Goal: Task Accomplishment & Management: Use online tool/utility

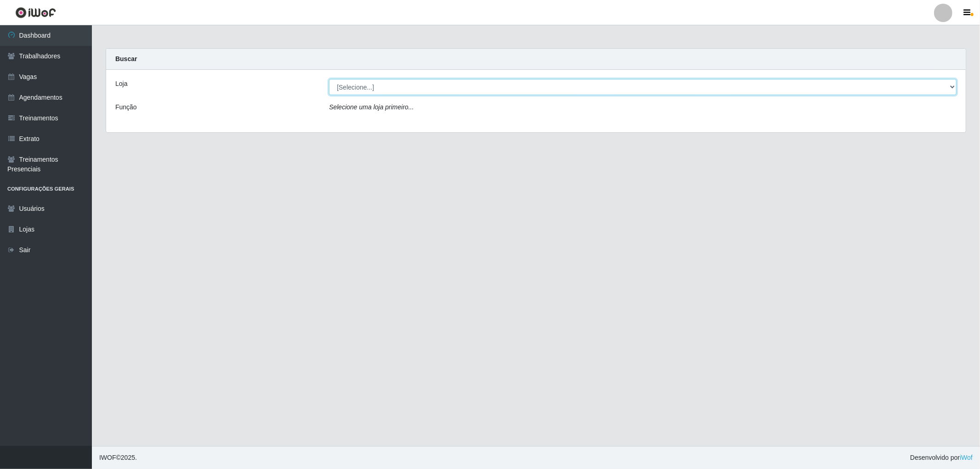
click at [398, 86] on select "[Selecione...] The Pow Pizzaria Delivery - [GEOGRAPHIC_DATA]" at bounding box center [642, 87] width 627 height 16
select select "322"
click at [329, 79] on select "[Selecione...] The Pow Pizzaria Delivery - [GEOGRAPHIC_DATA]" at bounding box center [642, 87] width 627 height 16
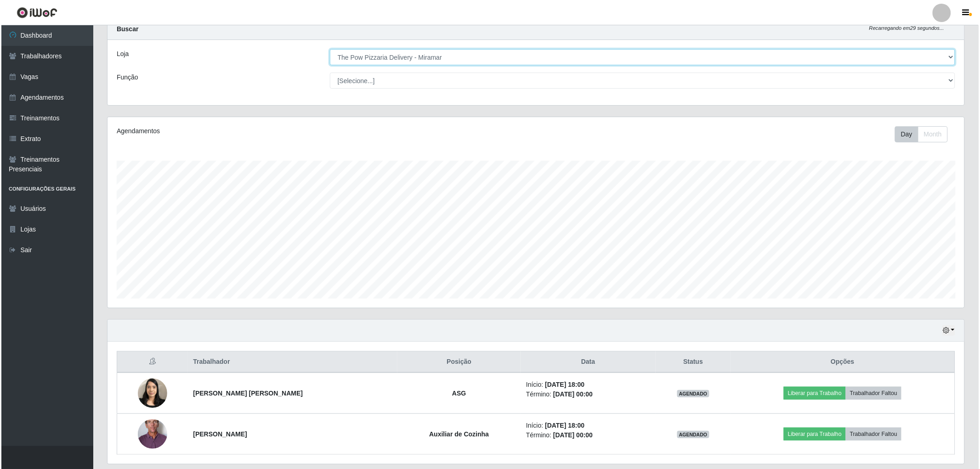
scroll to position [60, 0]
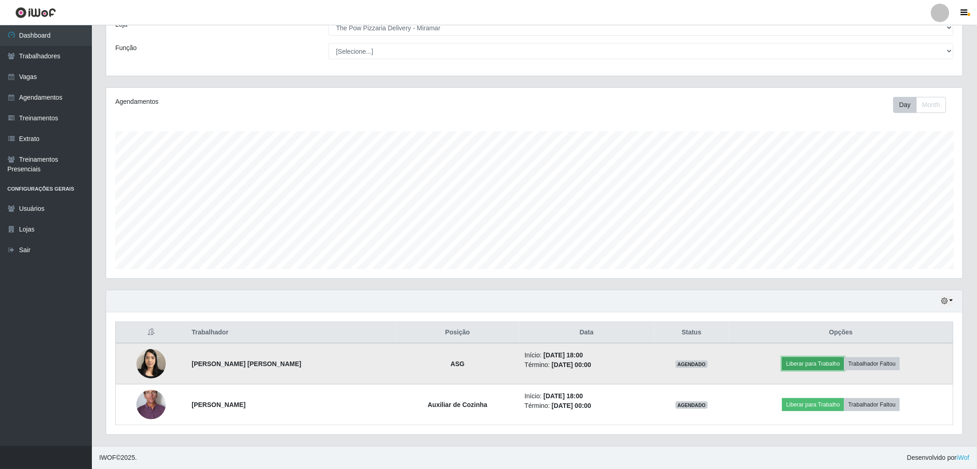
click at [795, 361] on button "Liberar para Trabalho" at bounding box center [813, 363] width 62 height 13
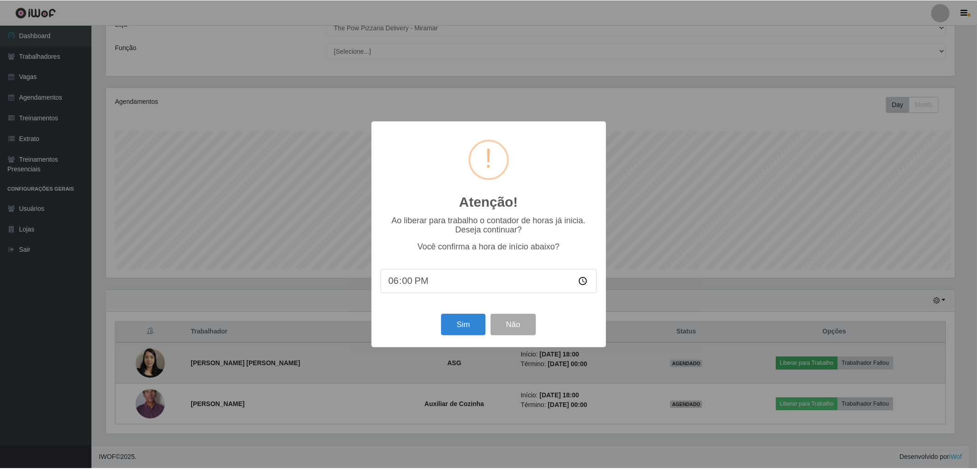
scroll to position [190, 851]
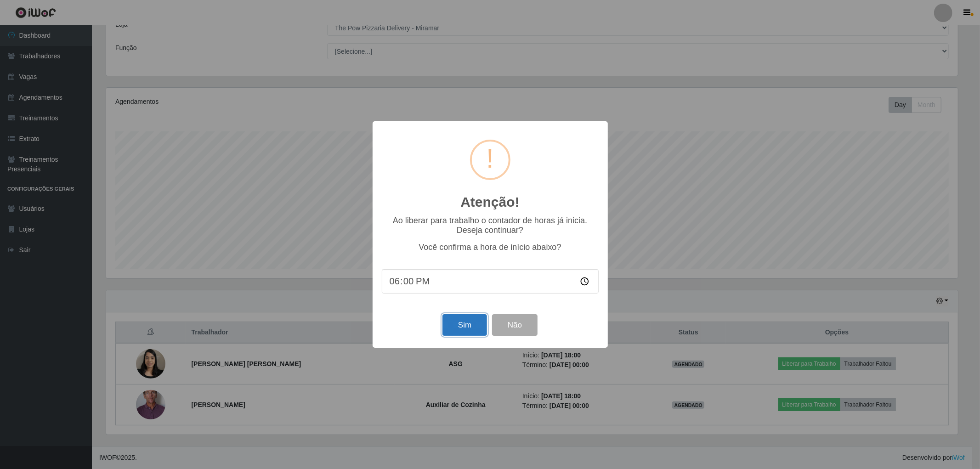
click at [462, 325] on button "Sim" at bounding box center [464, 325] width 45 height 22
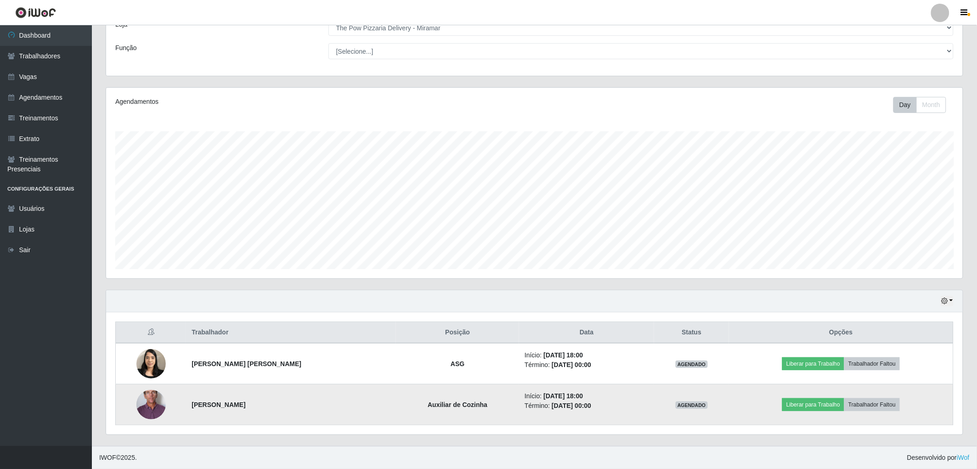
scroll to position [190, 859]
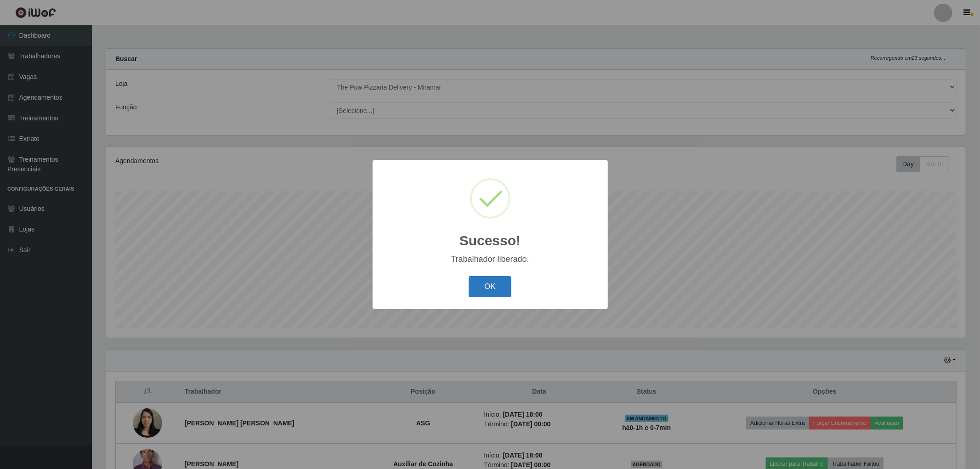
click at [487, 282] on button "OK" at bounding box center [489, 287] width 43 height 22
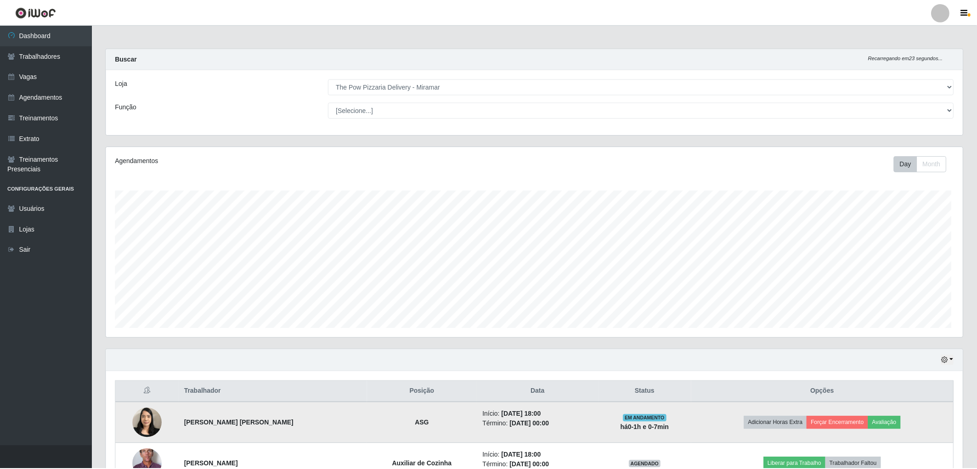
scroll to position [190, 857]
click at [818, 417] on button "Forçar Encerramento" at bounding box center [837, 423] width 62 height 13
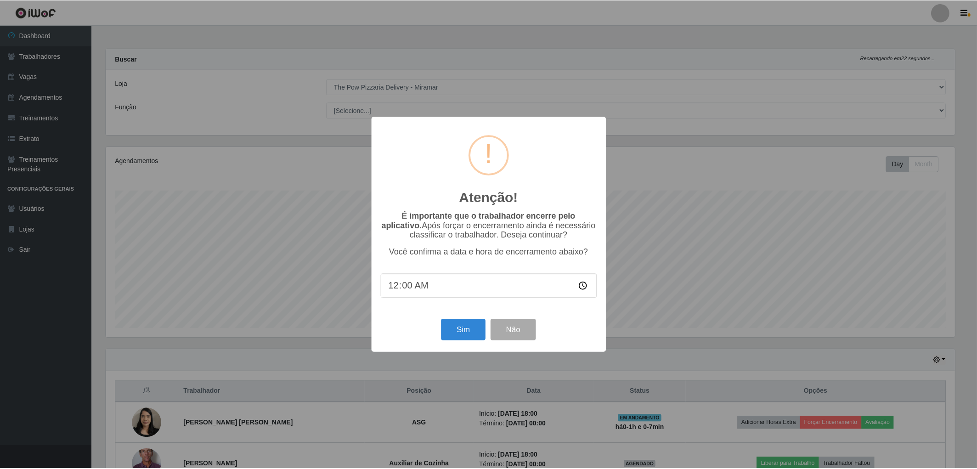
scroll to position [190, 851]
click at [479, 323] on button "Sim" at bounding box center [464, 330] width 45 height 22
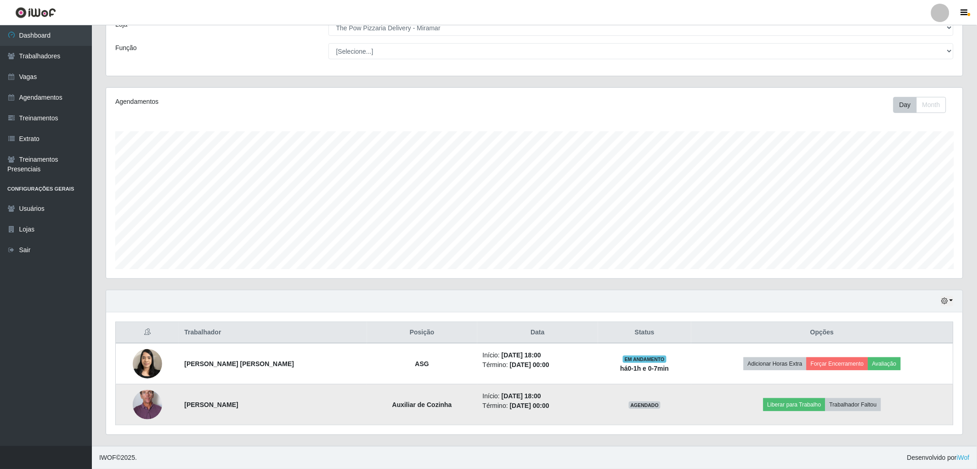
scroll to position [190, 859]
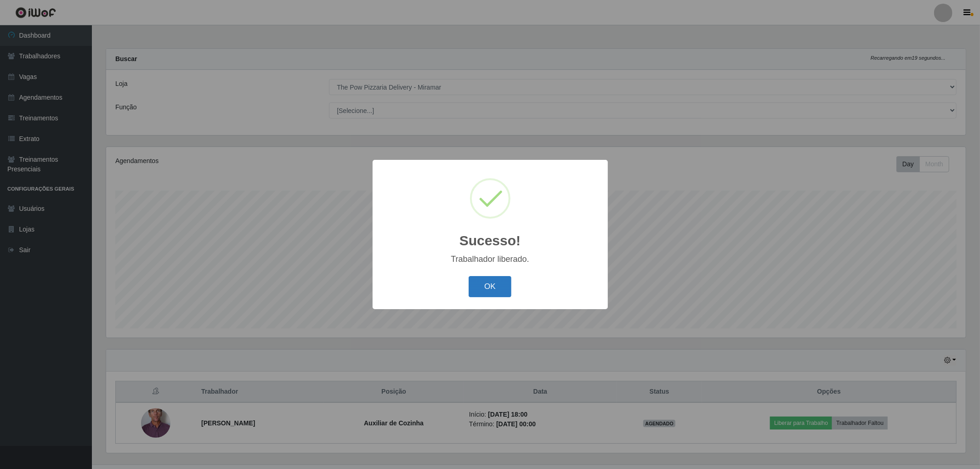
click at [489, 286] on button "OK" at bounding box center [489, 287] width 43 height 22
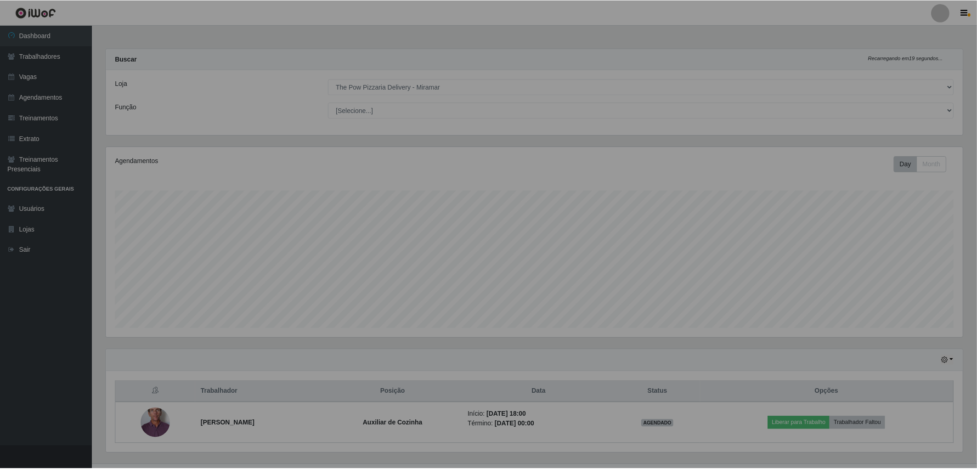
scroll to position [459079, 458414]
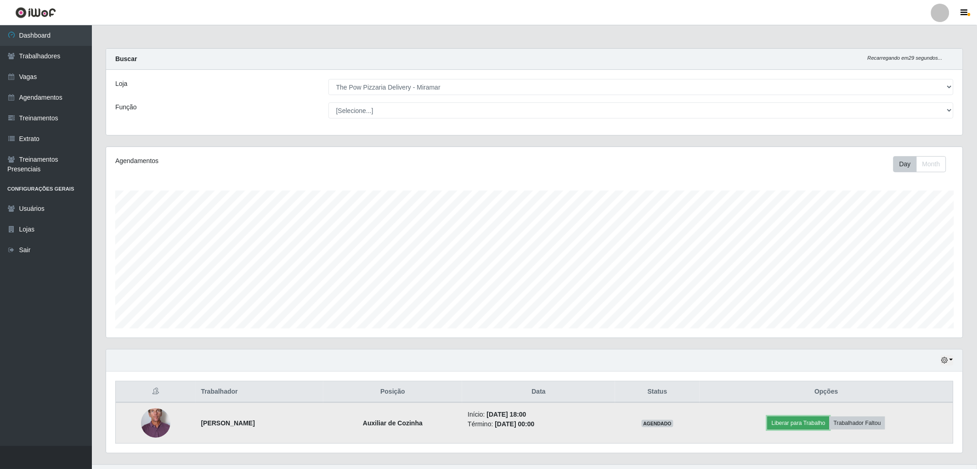
click at [790, 423] on button "Liberar para Trabalho" at bounding box center [798, 423] width 62 height 13
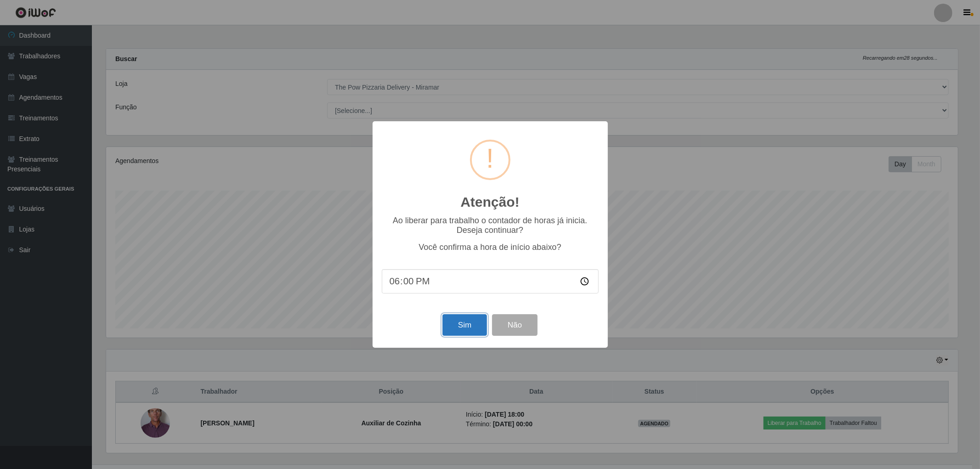
click at [448, 327] on button "Sim" at bounding box center [464, 325] width 45 height 22
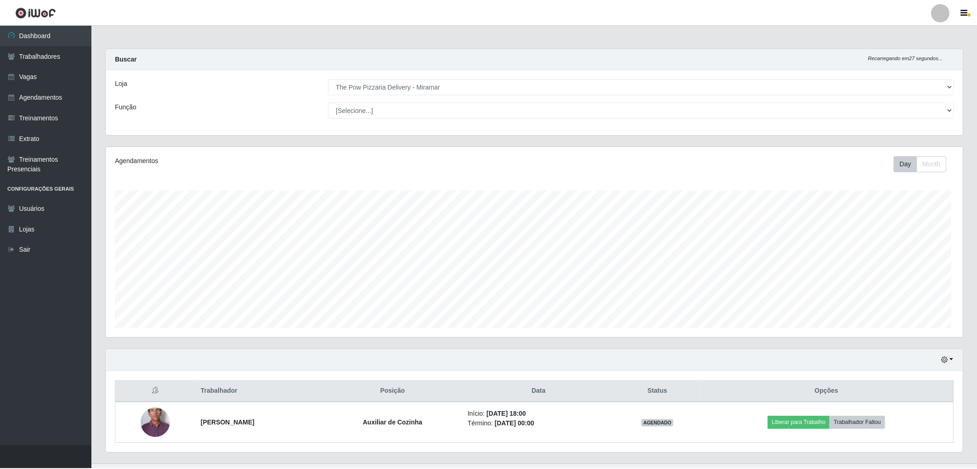
scroll to position [190, 859]
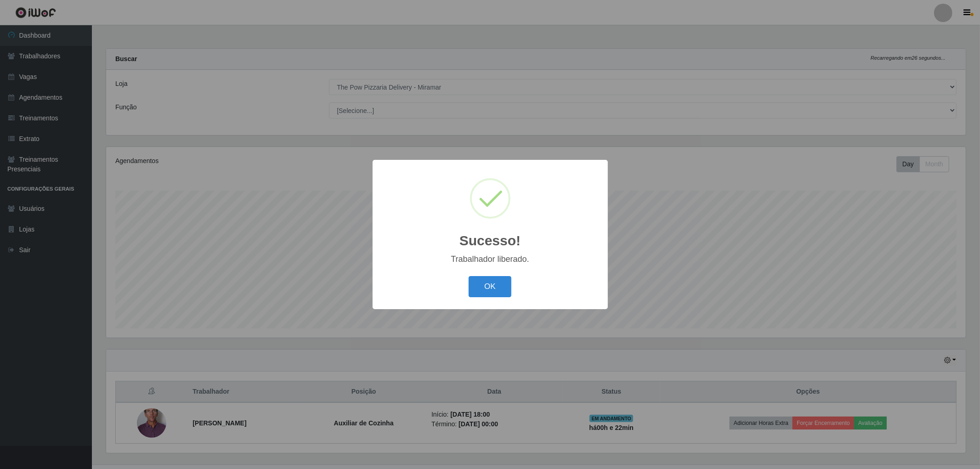
click at [510, 303] on div "Sucesso! × Trabalhador liberado. OK Cancel" at bounding box center [489, 234] width 235 height 149
click at [499, 287] on button "OK" at bounding box center [489, 287] width 43 height 22
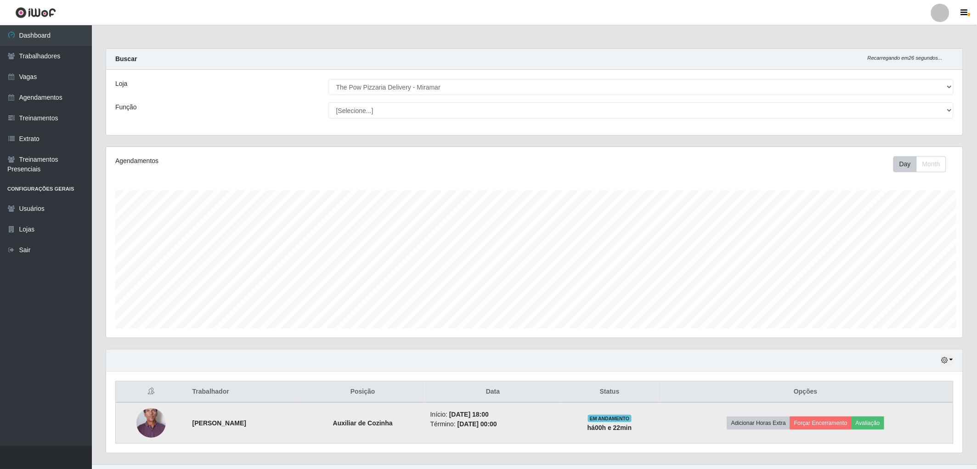
scroll to position [190, 857]
click at [830, 423] on button "Forçar Encerramento" at bounding box center [821, 423] width 62 height 13
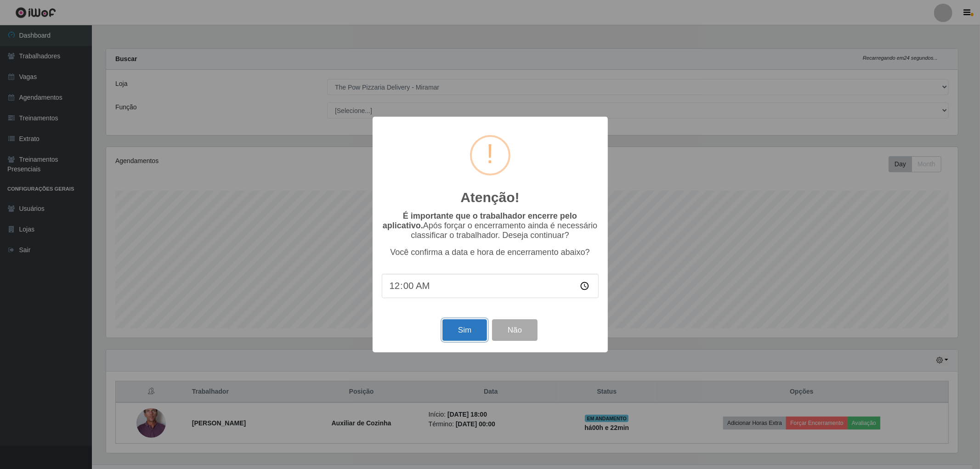
click at [474, 331] on button "Sim" at bounding box center [464, 330] width 45 height 22
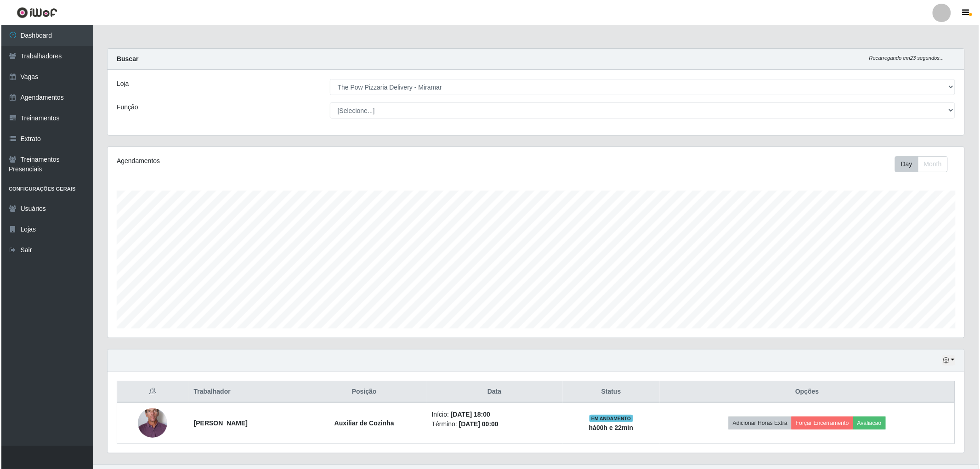
scroll to position [190, 859]
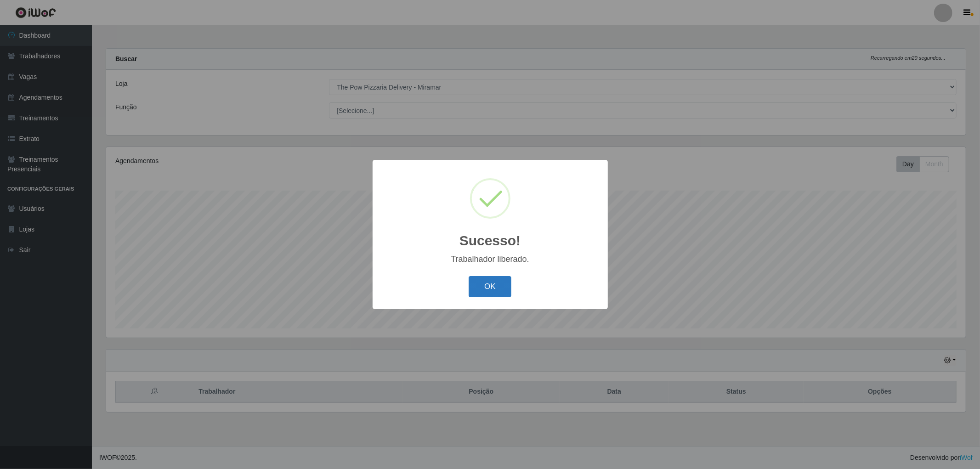
click at [487, 291] on button "OK" at bounding box center [489, 287] width 43 height 22
